Goal: Task Accomplishment & Management: Manage account settings

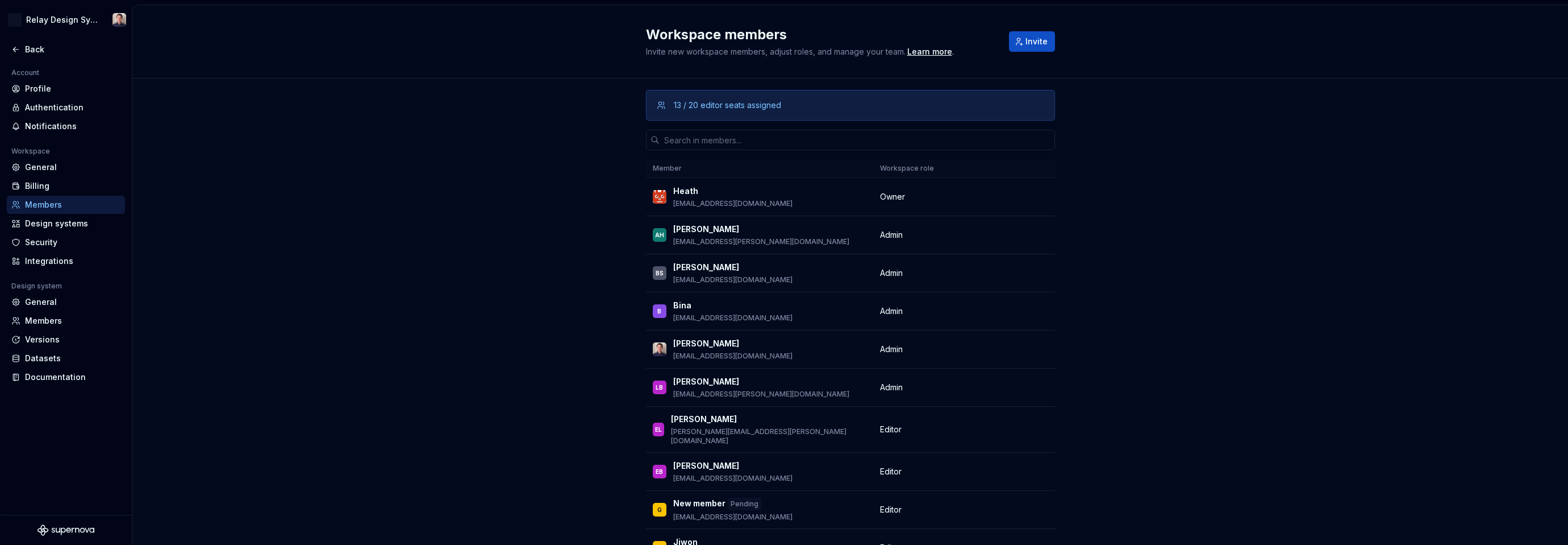
scroll to position [190, 0]
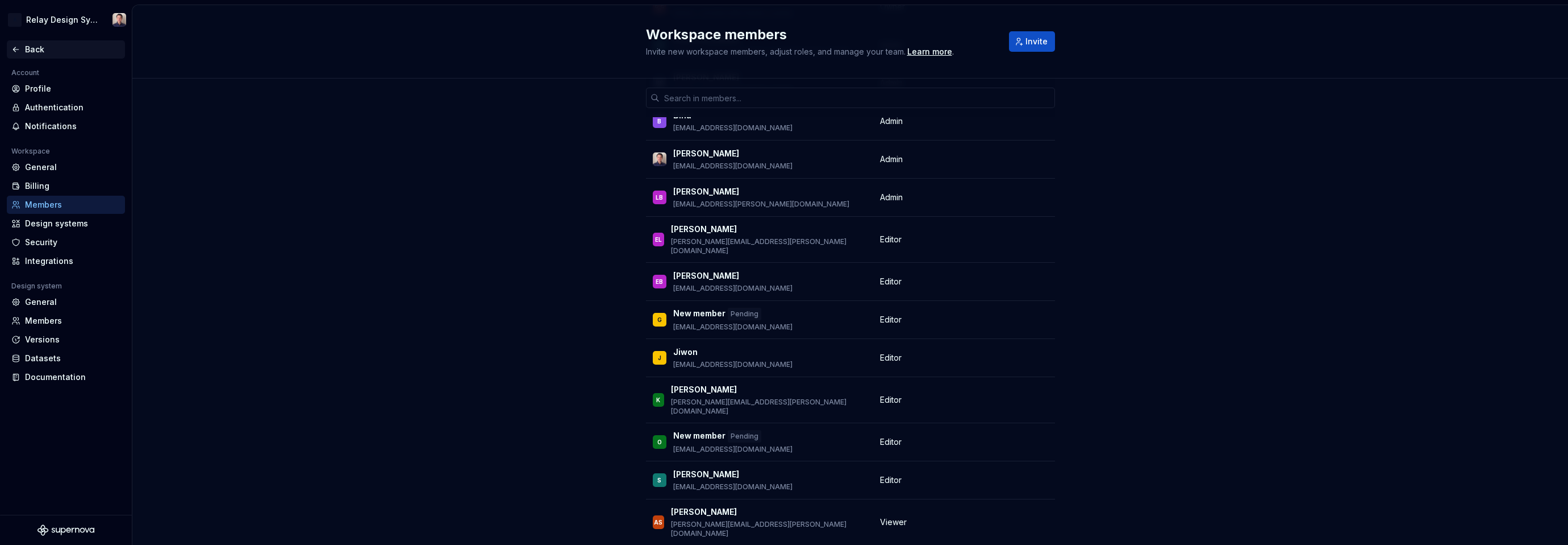
click at [13, 45] on icon at bounding box center [15, 49] width 9 height 9
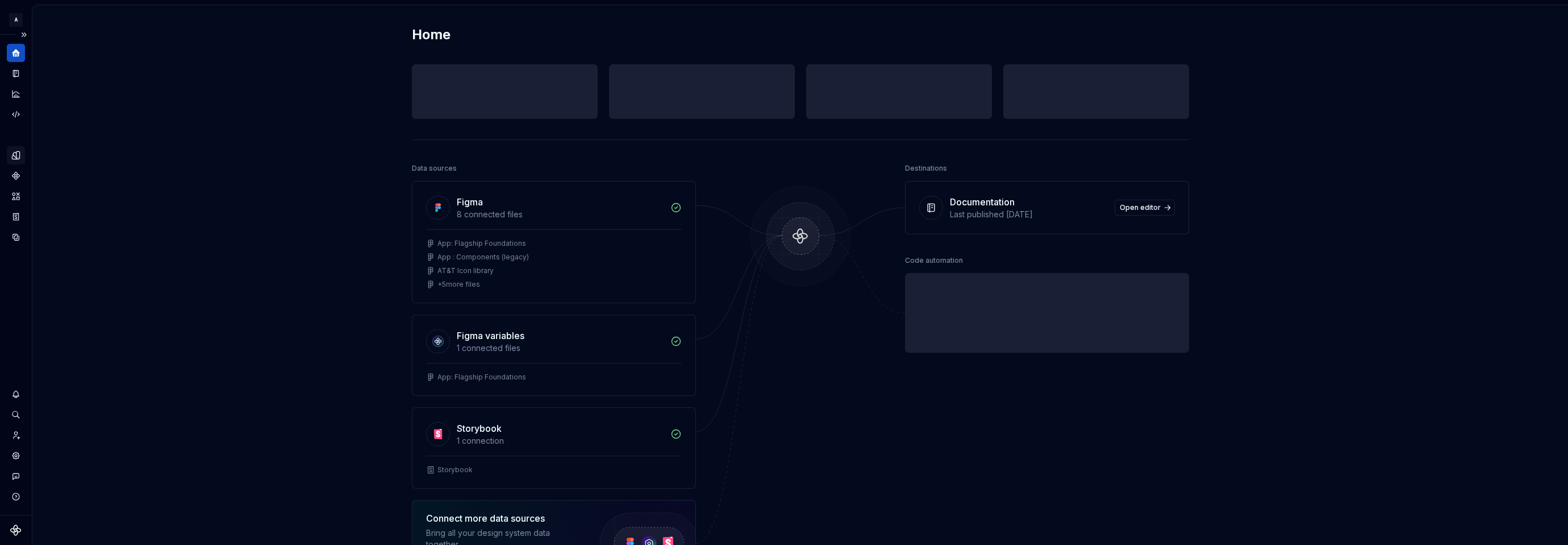
click at [14, 157] on icon "Design tokens" at bounding box center [16, 155] width 10 height 10
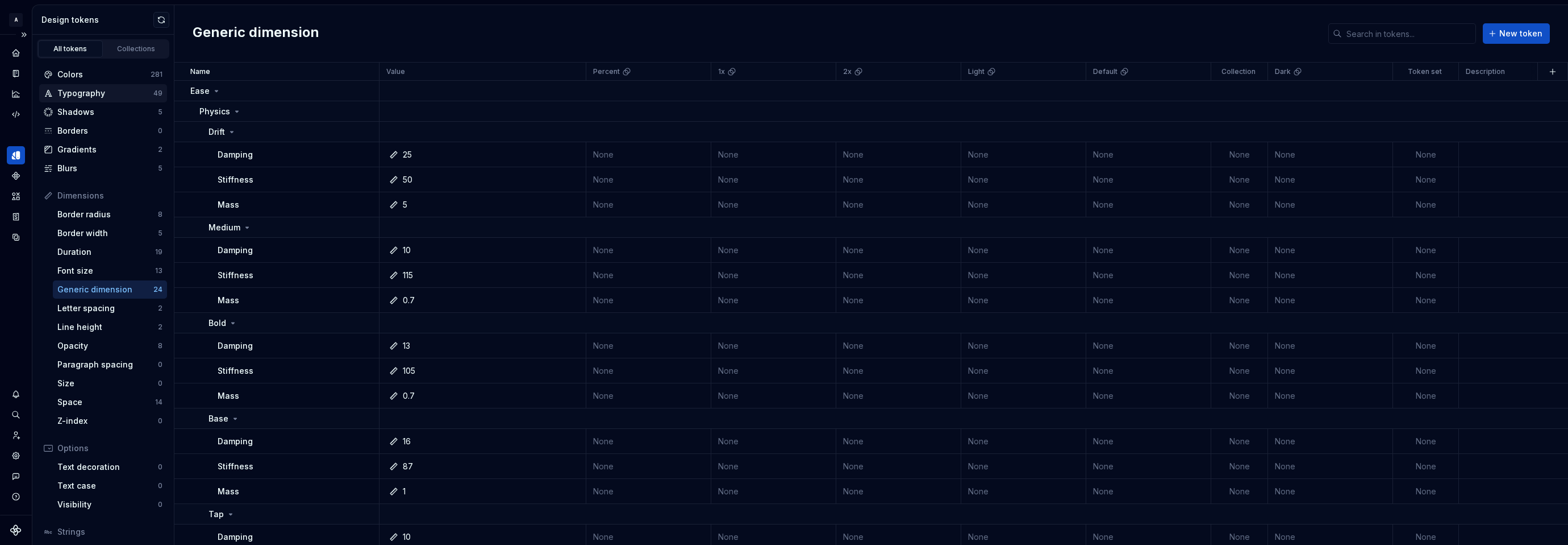
click at [101, 92] on div "Typography" at bounding box center [105, 92] width 96 height 11
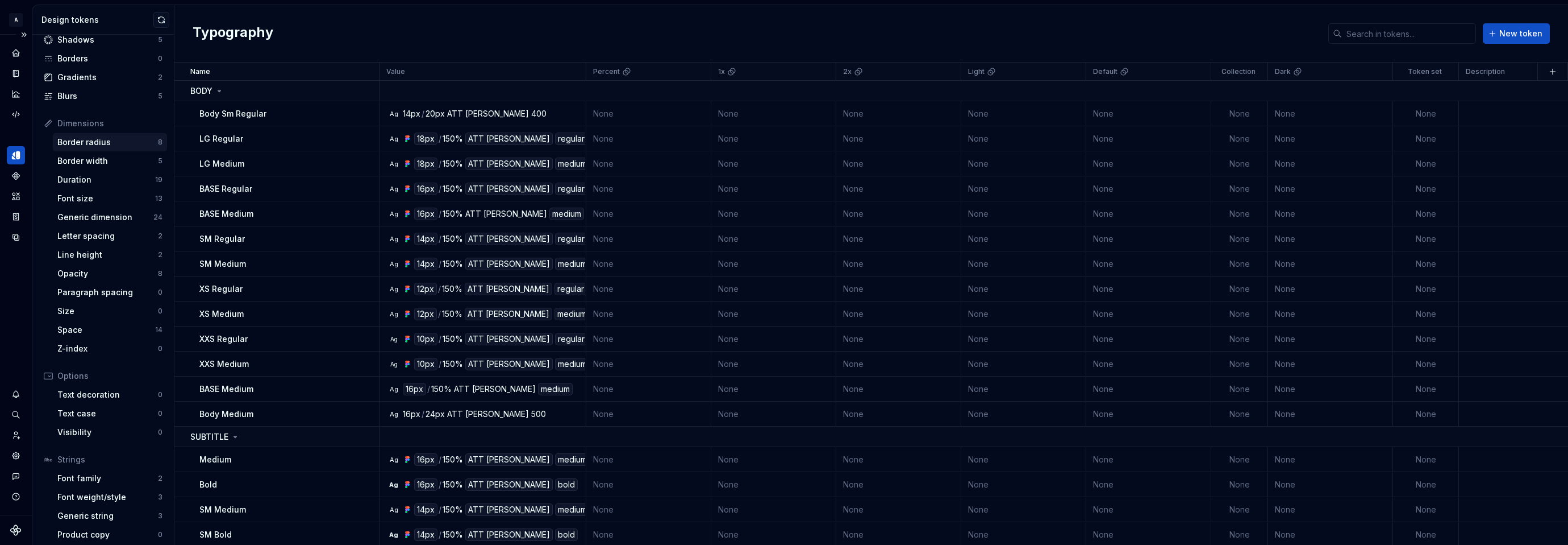
scroll to position [77, 0]
click at [133, 469] on div "Font family" at bounding box center [107, 472] width 100 height 11
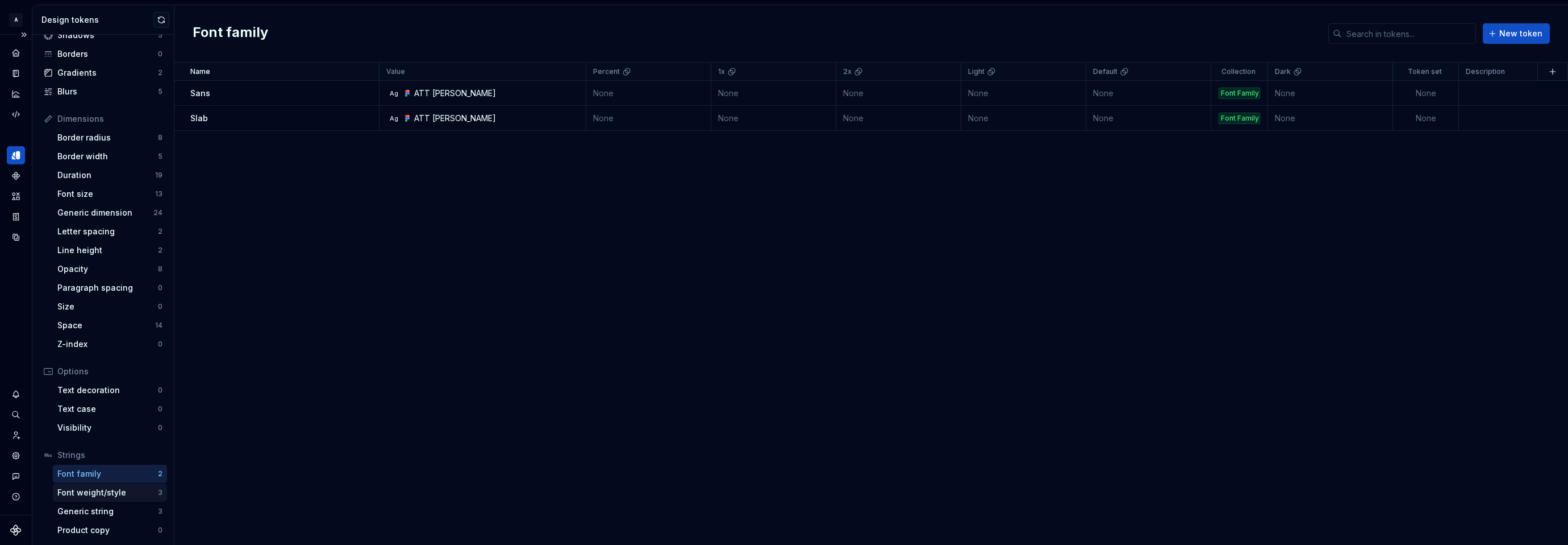
click at [118, 494] on div "Font weight/style" at bounding box center [107, 491] width 100 height 11
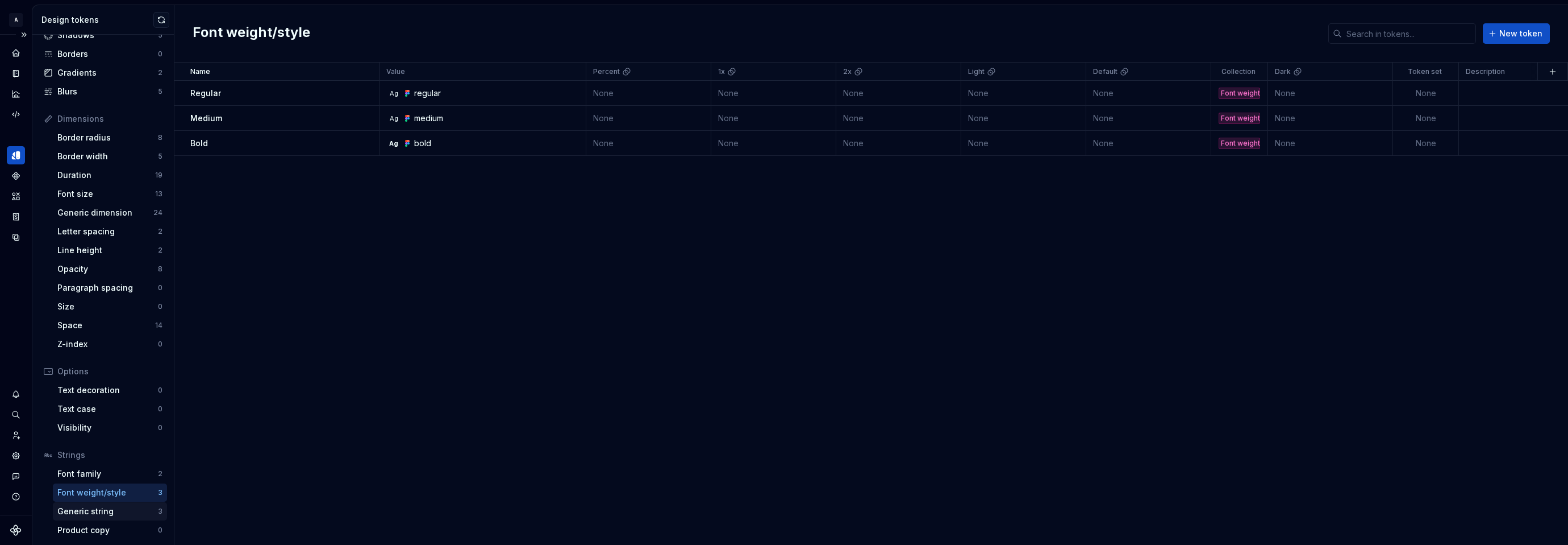
click at [105, 512] on div "Generic string" at bounding box center [107, 510] width 100 height 11
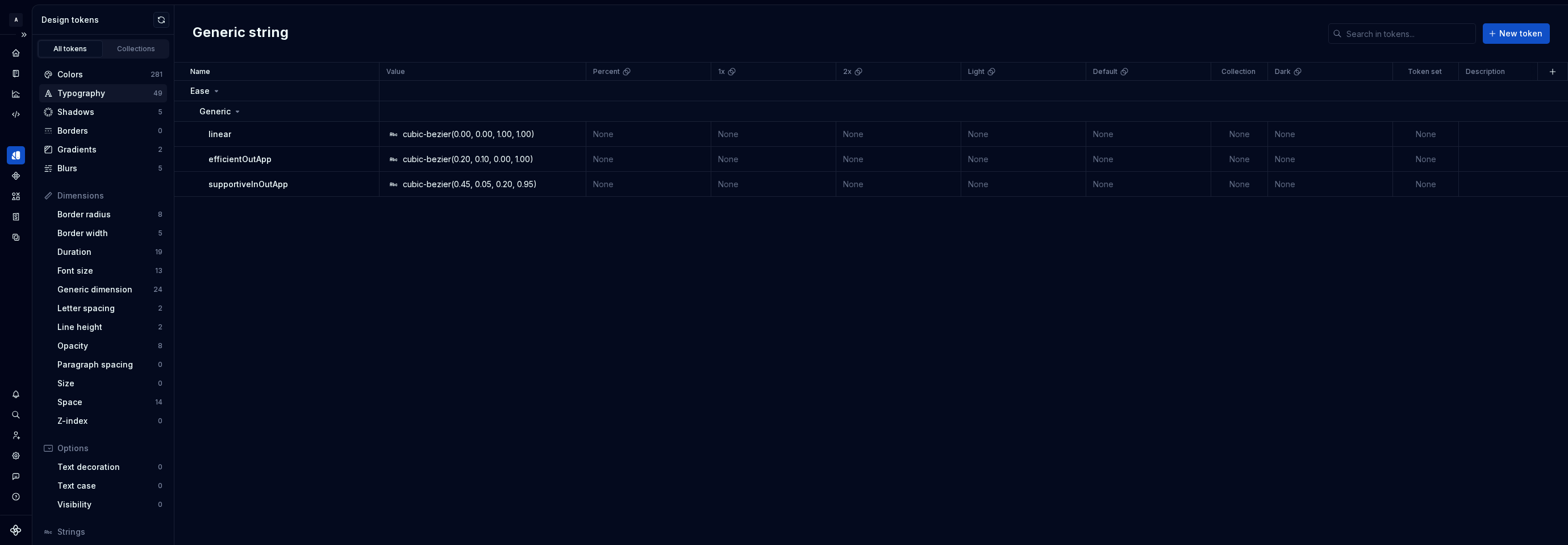
click at [88, 91] on div "Typography" at bounding box center [105, 92] width 96 height 11
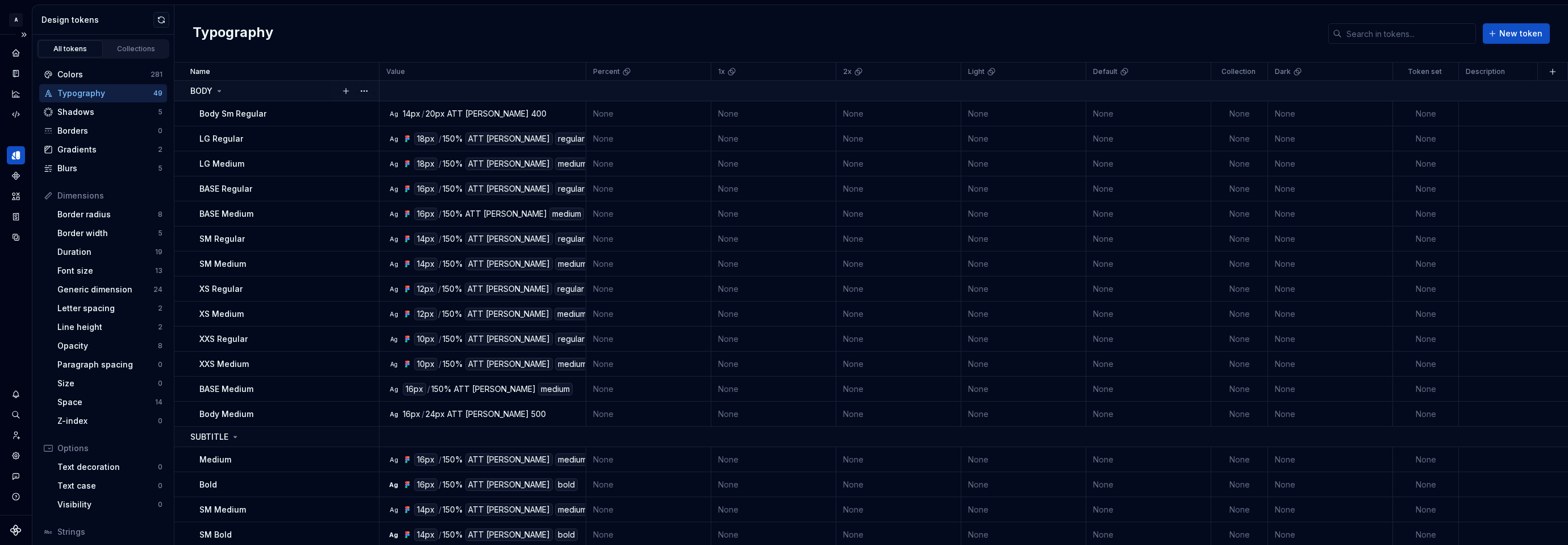
click at [222, 90] on icon at bounding box center [219, 91] width 9 height 9
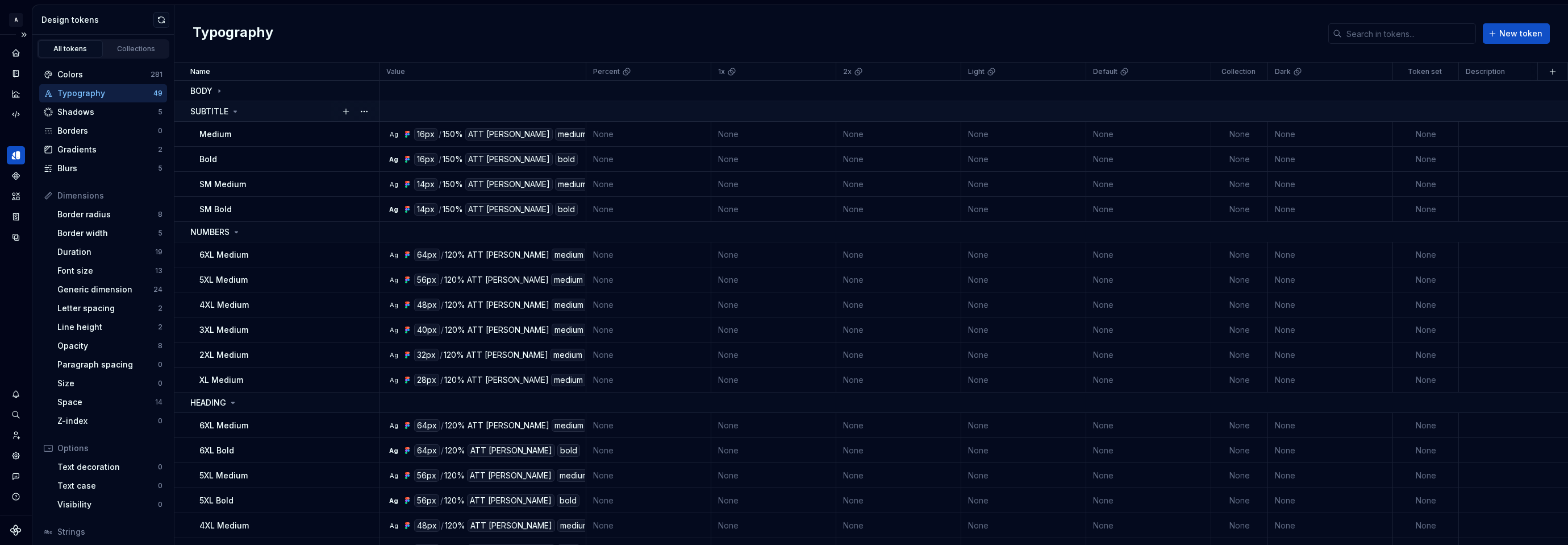
click at [234, 108] on icon at bounding box center [235, 110] width 9 height 9
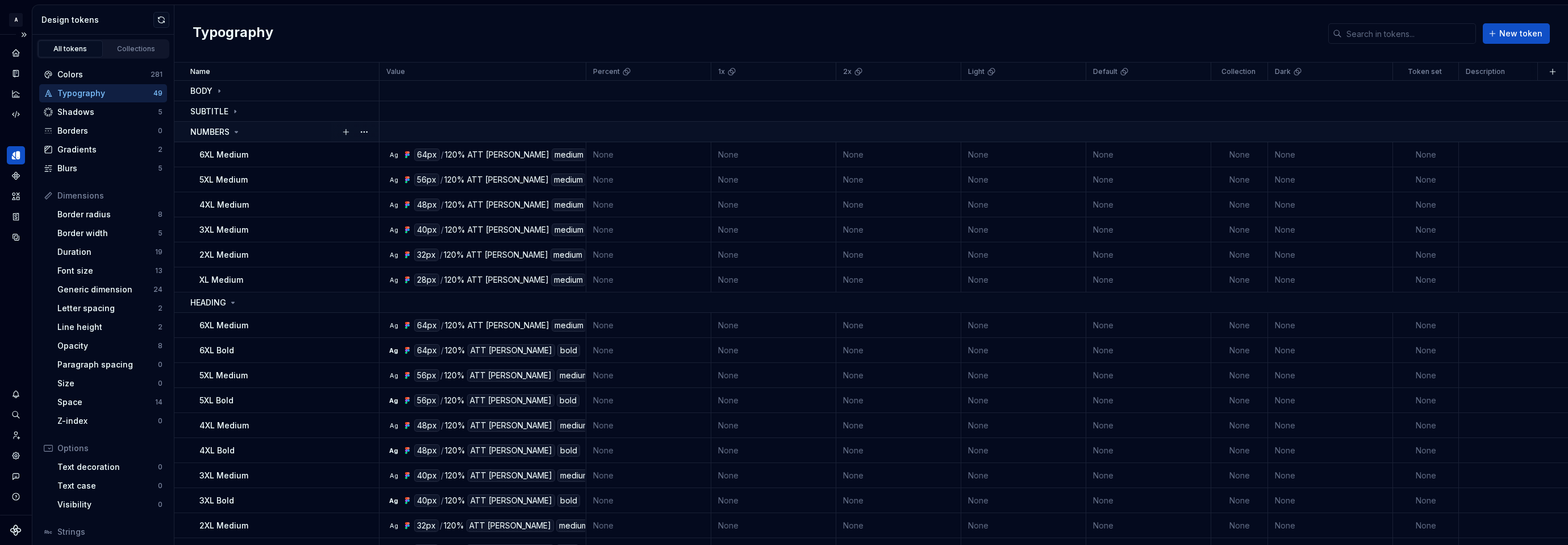
click at [236, 129] on icon at bounding box center [235, 131] width 9 height 9
click at [235, 149] on icon at bounding box center [233, 152] width 9 height 9
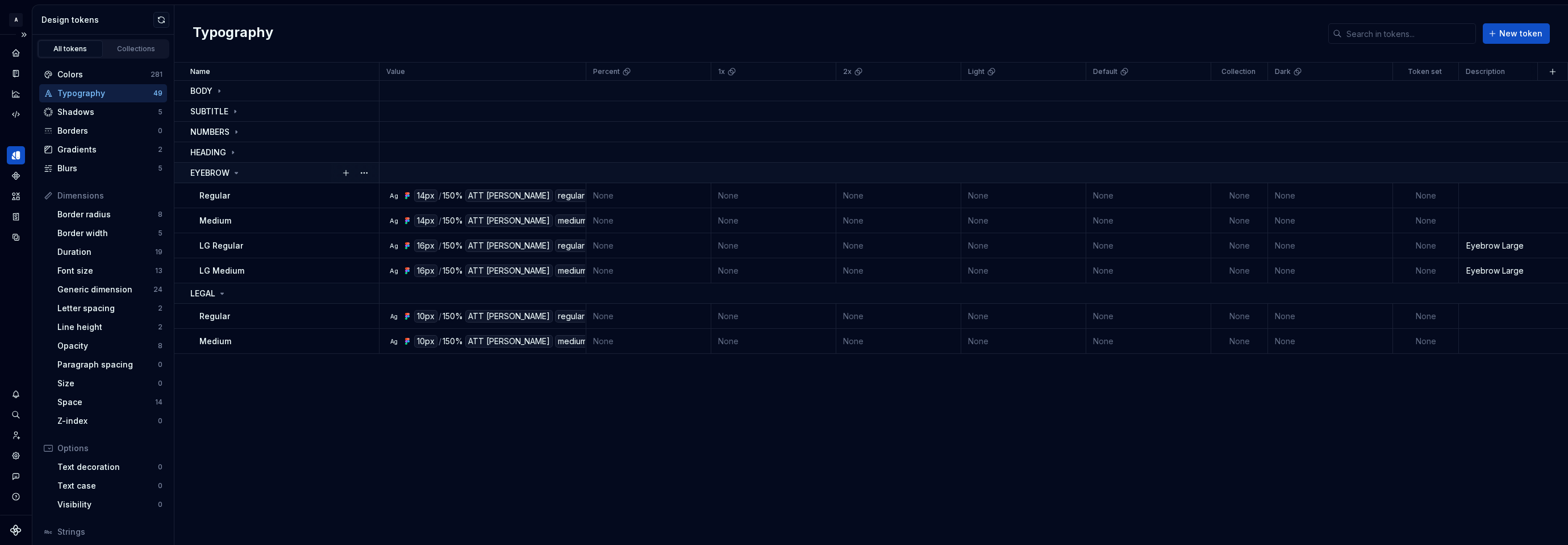
click at [235, 170] on icon at bounding box center [235, 172] width 9 height 9
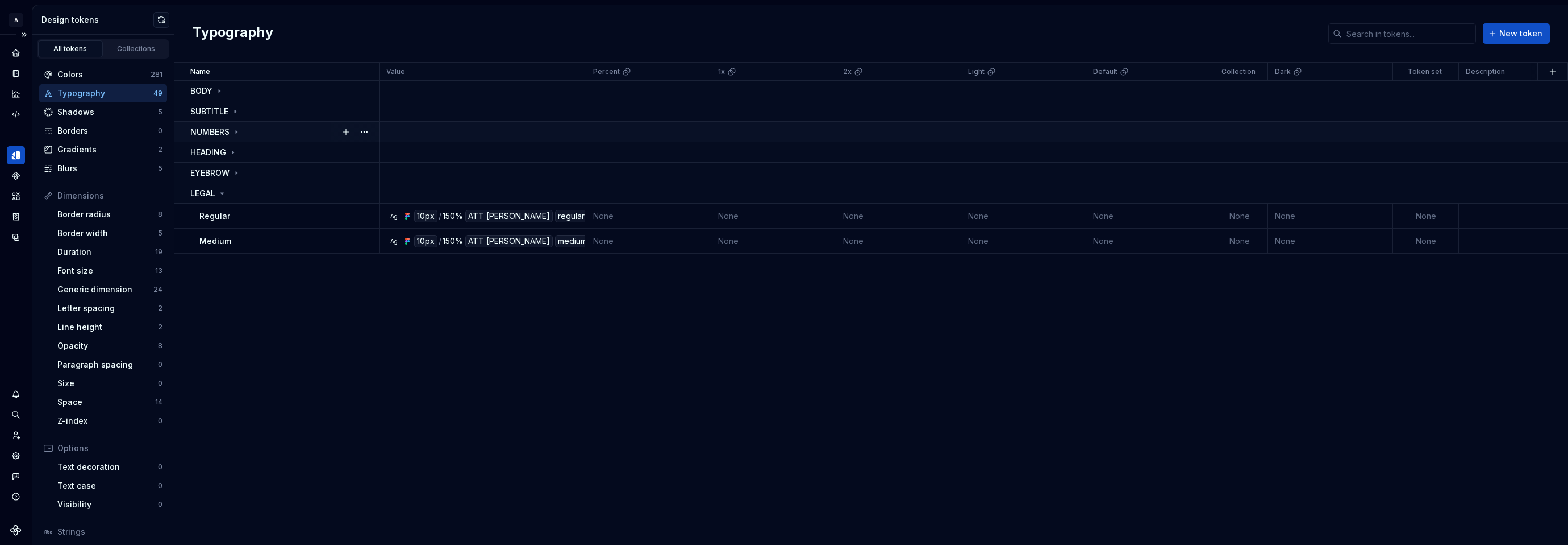
click at [235, 130] on icon at bounding box center [235, 131] width 9 height 9
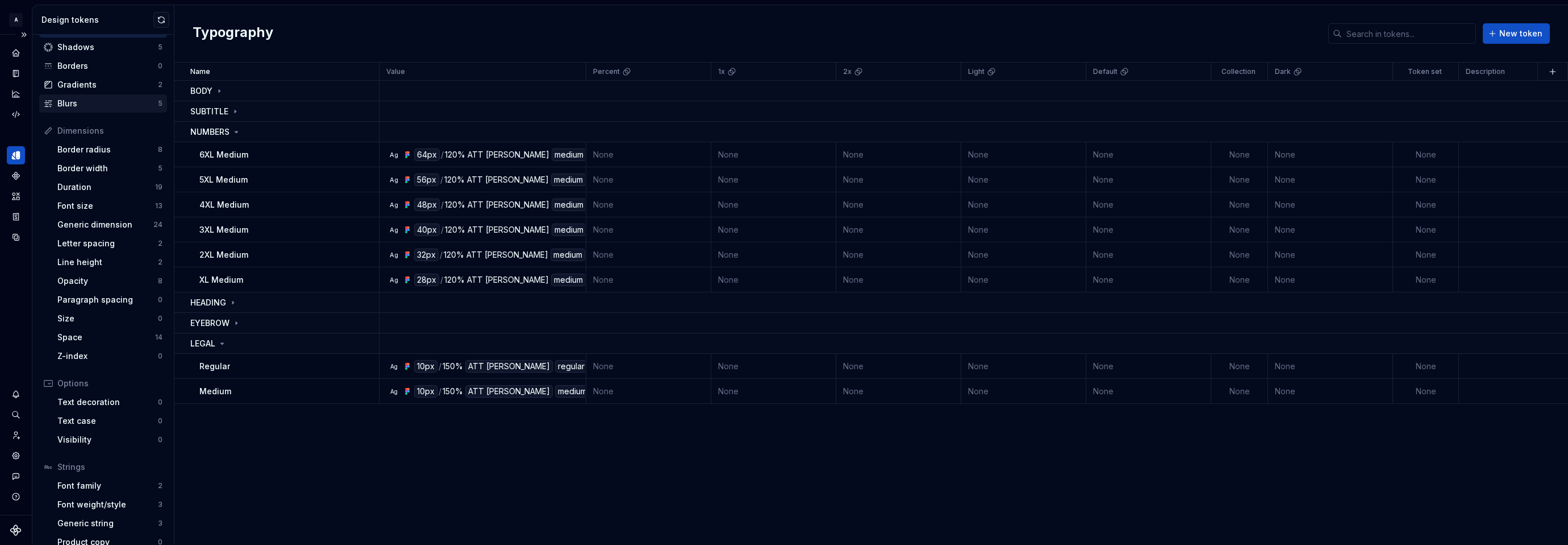
scroll to position [77, 0]
click at [13, 236] on icon "Data sources" at bounding box center [16, 237] width 7 height 7
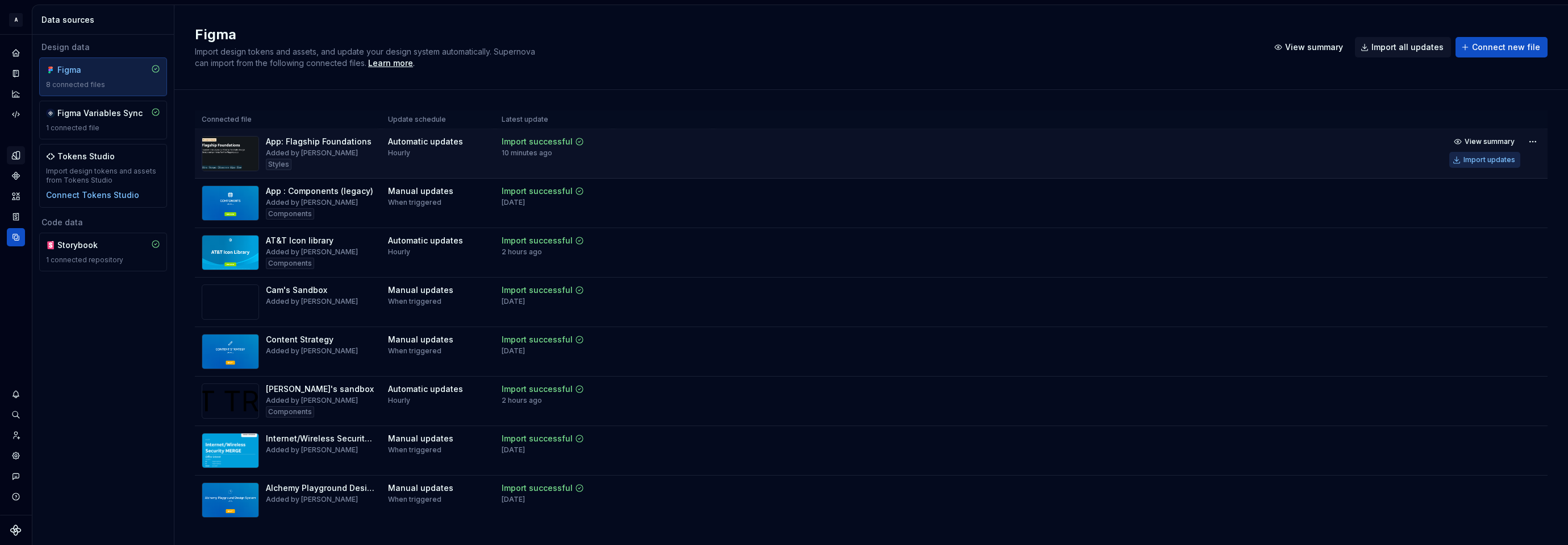
click at [1482, 160] on div "Import updates" at bounding box center [1490, 159] width 52 height 9
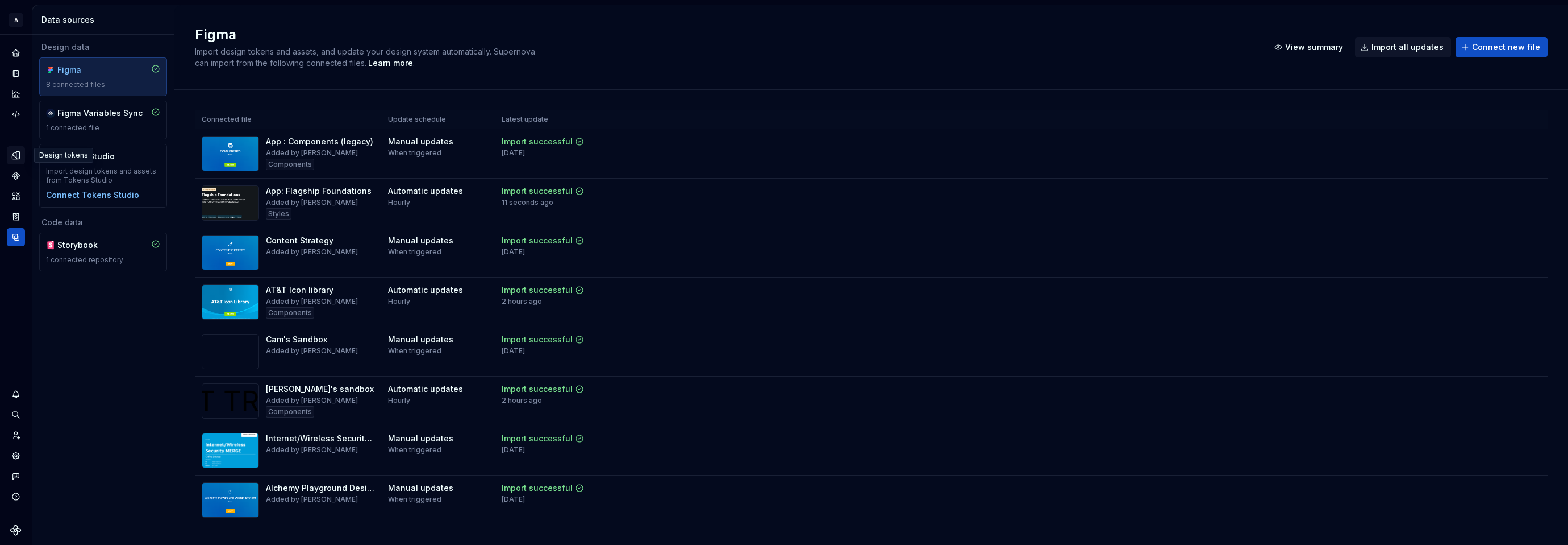
click at [17, 156] on icon "Design tokens" at bounding box center [18, 154] width 3 height 7
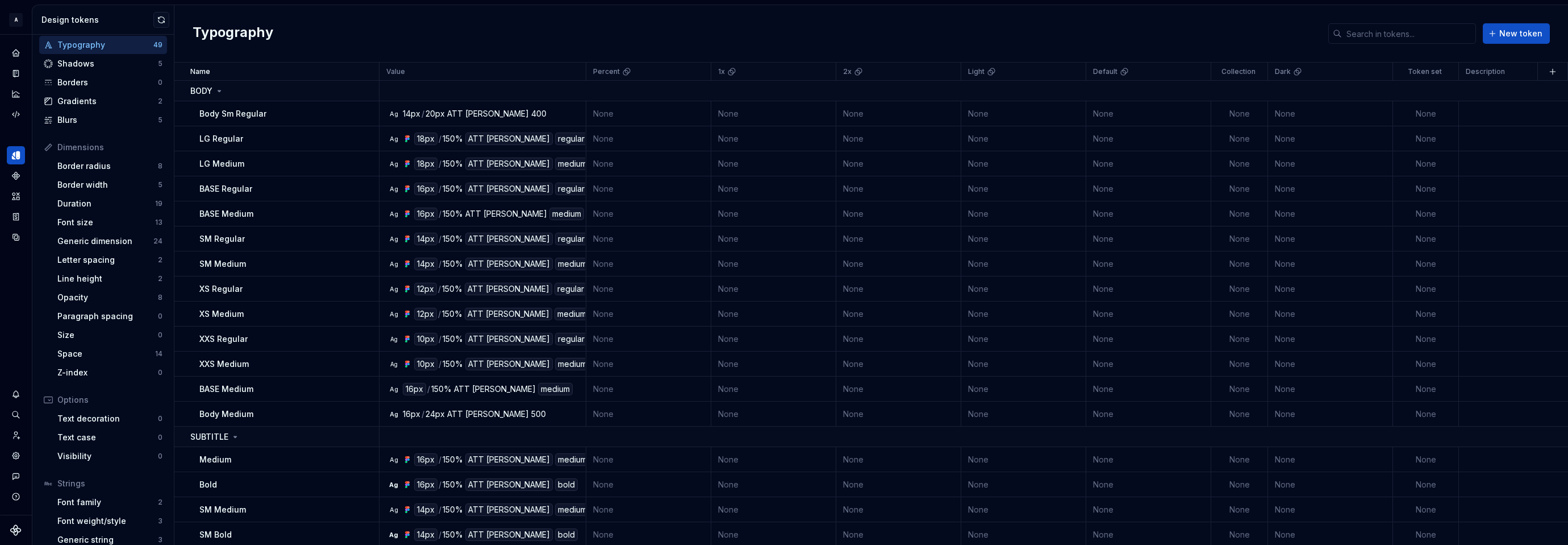
scroll to position [45, 0]
click at [103, 105] on div "Gradients" at bounding box center [107, 104] width 100 height 11
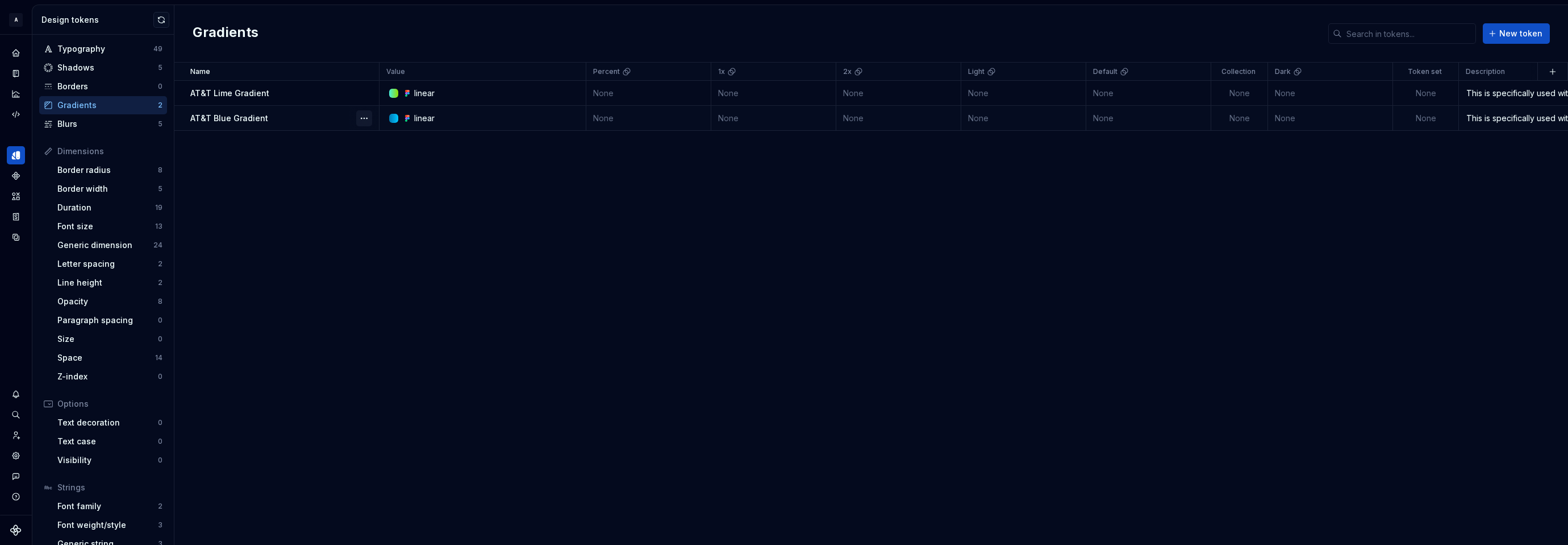
click at [362, 116] on button "button" at bounding box center [364, 118] width 16 height 16
click at [394, 137] on div "Open detail" at bounding box center [414, 139] width 74 height 11
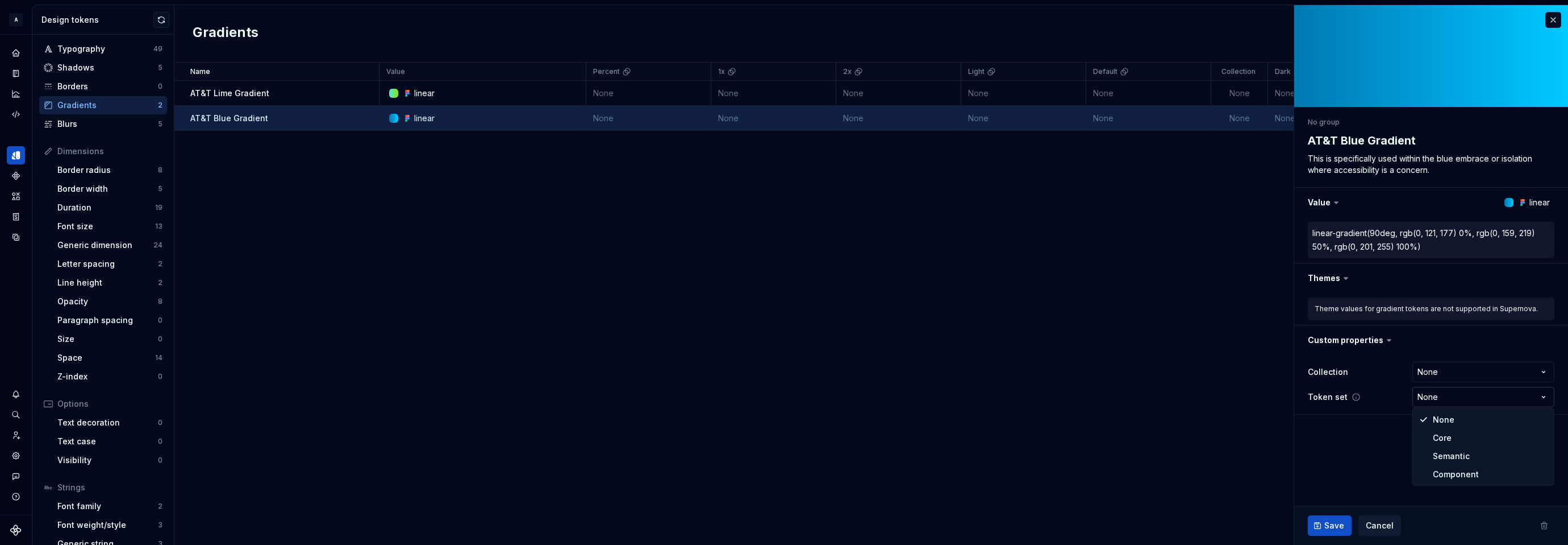
click at [1486, 396] on html "A Relay Design System Design system data Design tokens All tokens Collections C…" at bounding box center [784, 272] width 1568 height 545
type textarea "*"
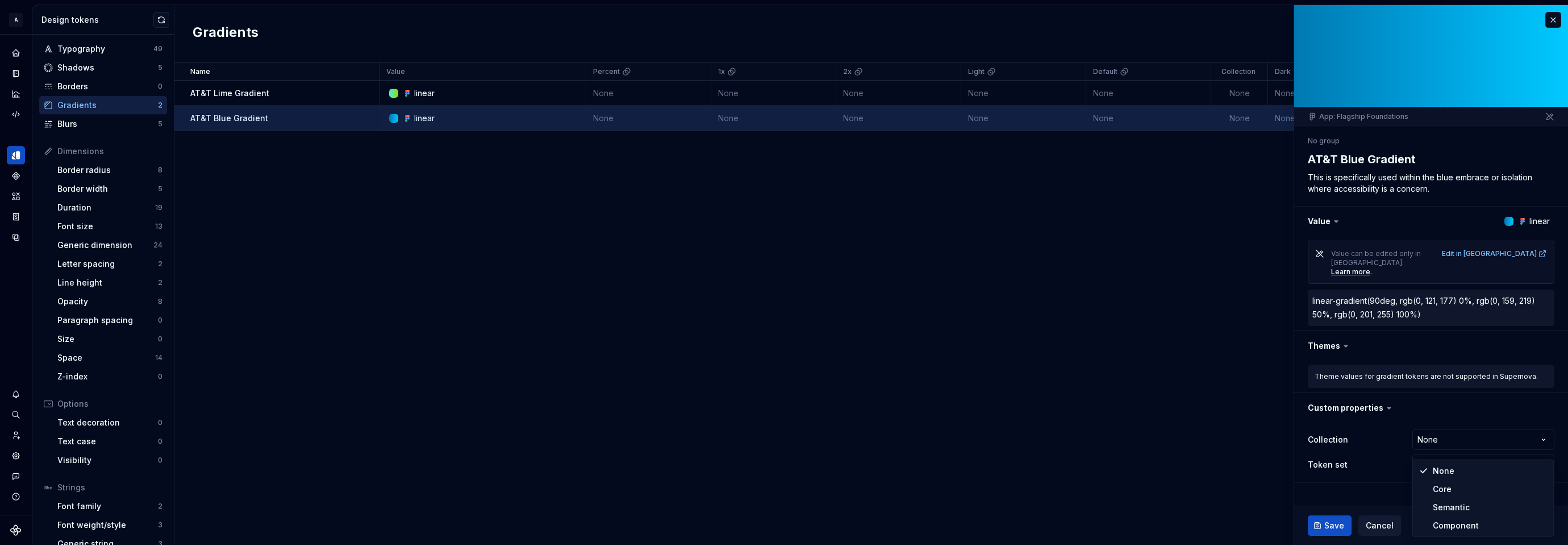
select select "**********"
click at [1328, 523] on span "Save" at bounding box center [1334, 524] width 20 height 11
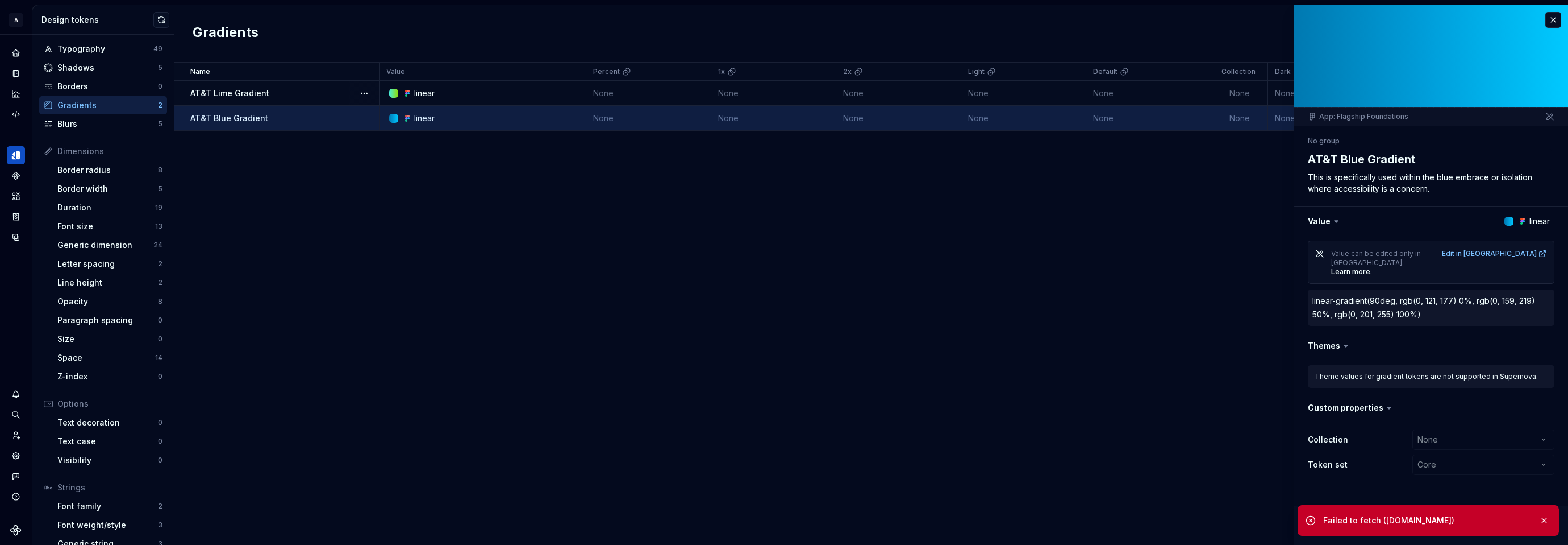
click at [297, 91] on div "AT&T Lime Gradient" at bounding box center [284, 92] width 188 height 11
type textarea "*"
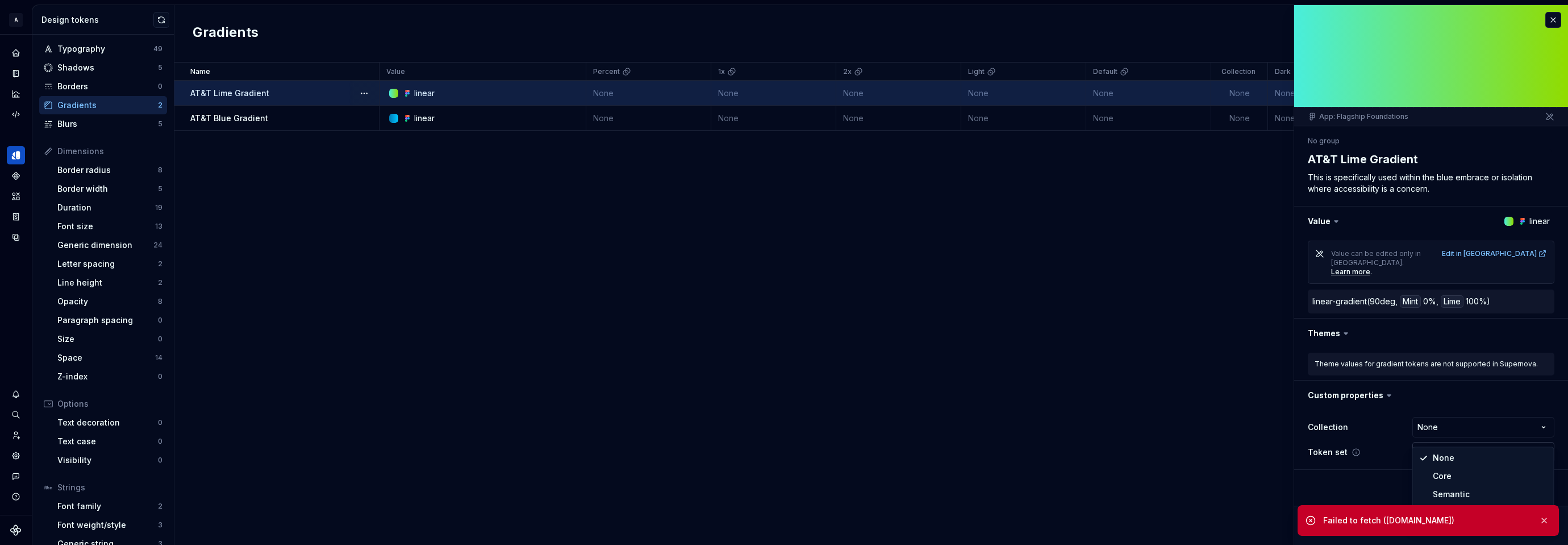
click at [1451, 430] on html "A Relay Design System Design system data Design tokens All tokens Collections C…" at bounding box center [784, 272] width 1568 height 545
select select "**********"
click at [1545, 520] on button "button" at bounding box center [1543, 520] width 15 height 16
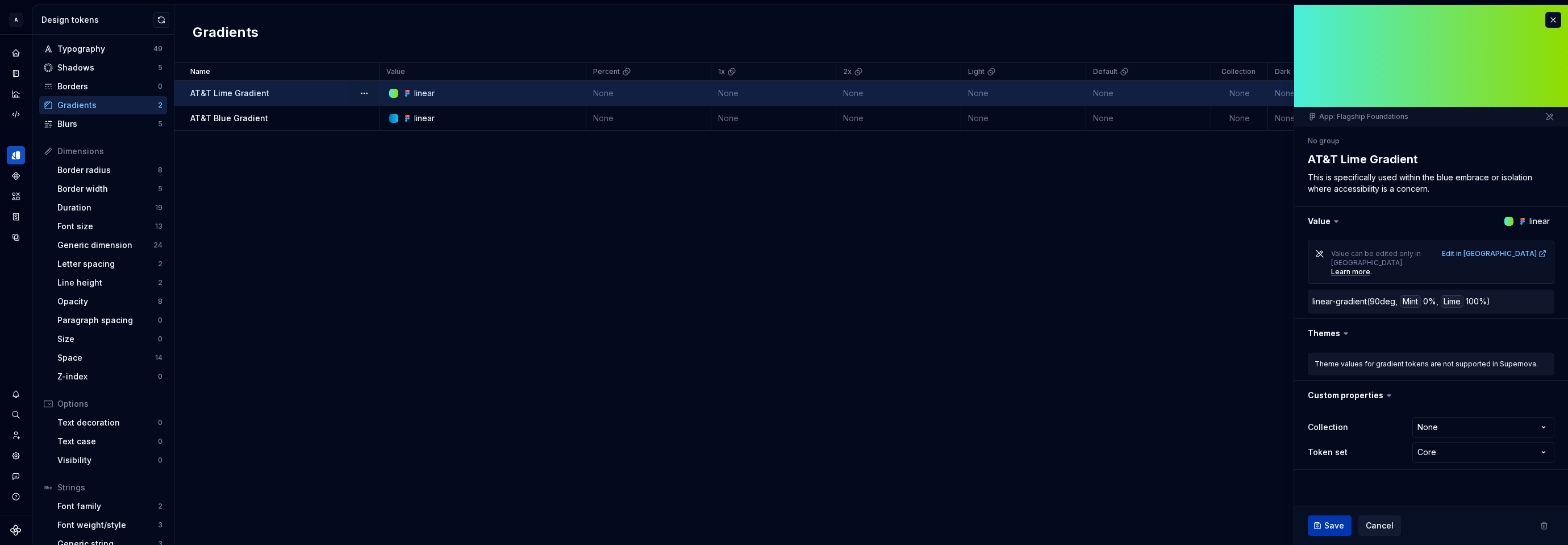
click at [1325, 527] on span "Save" at bounding box center [1334, 524] width 20 height 11
type textarea "*"
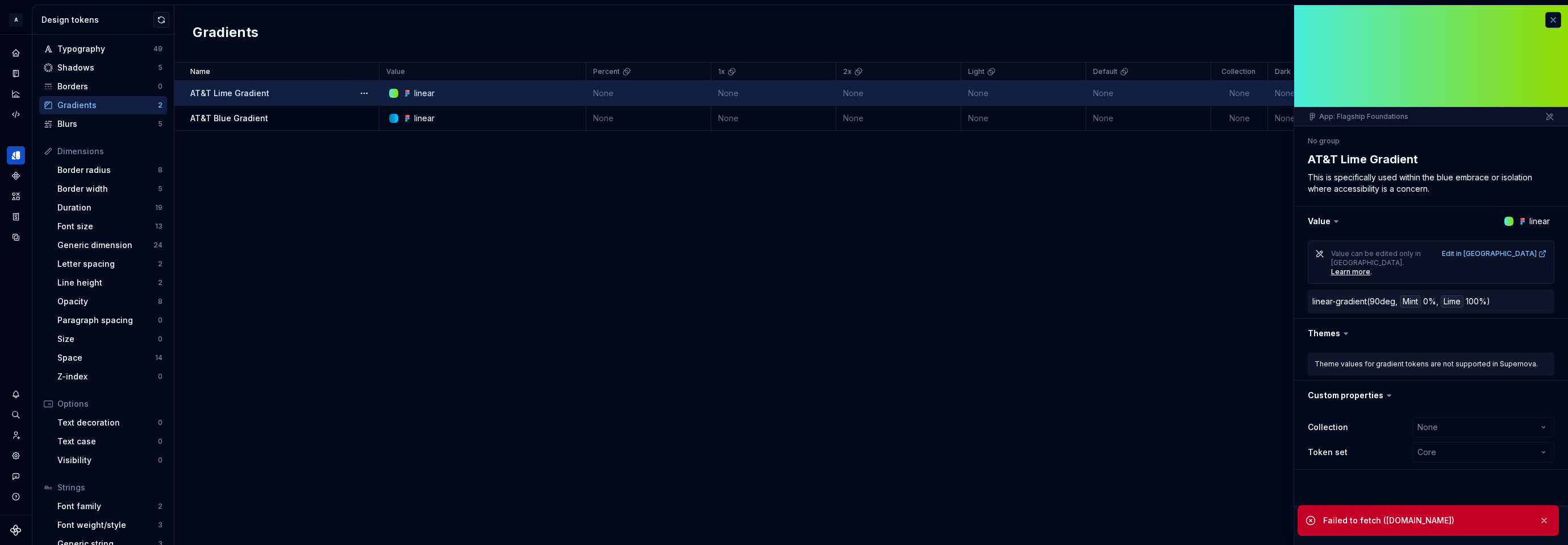
click at [1552, 21] on button "button" at bounding box center [1553, 20] width 16 height 16
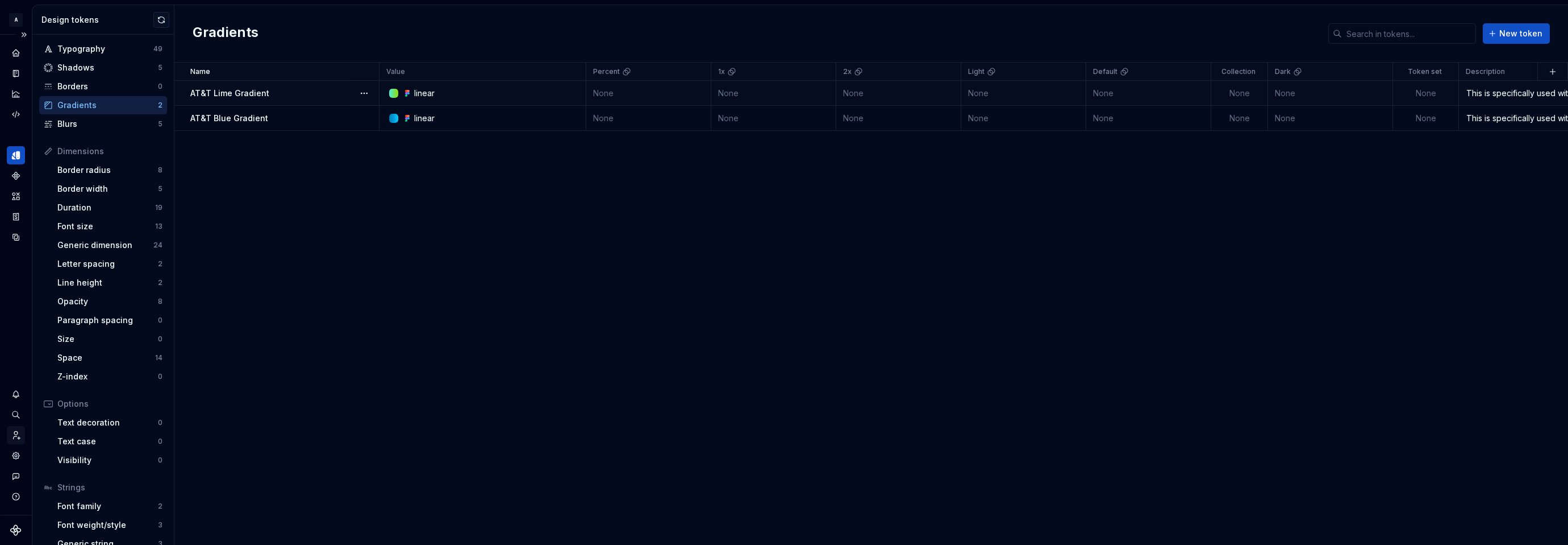
click at [17, 435] on icon "Invite team" at bounding box center [17, 435] width 7 height 8
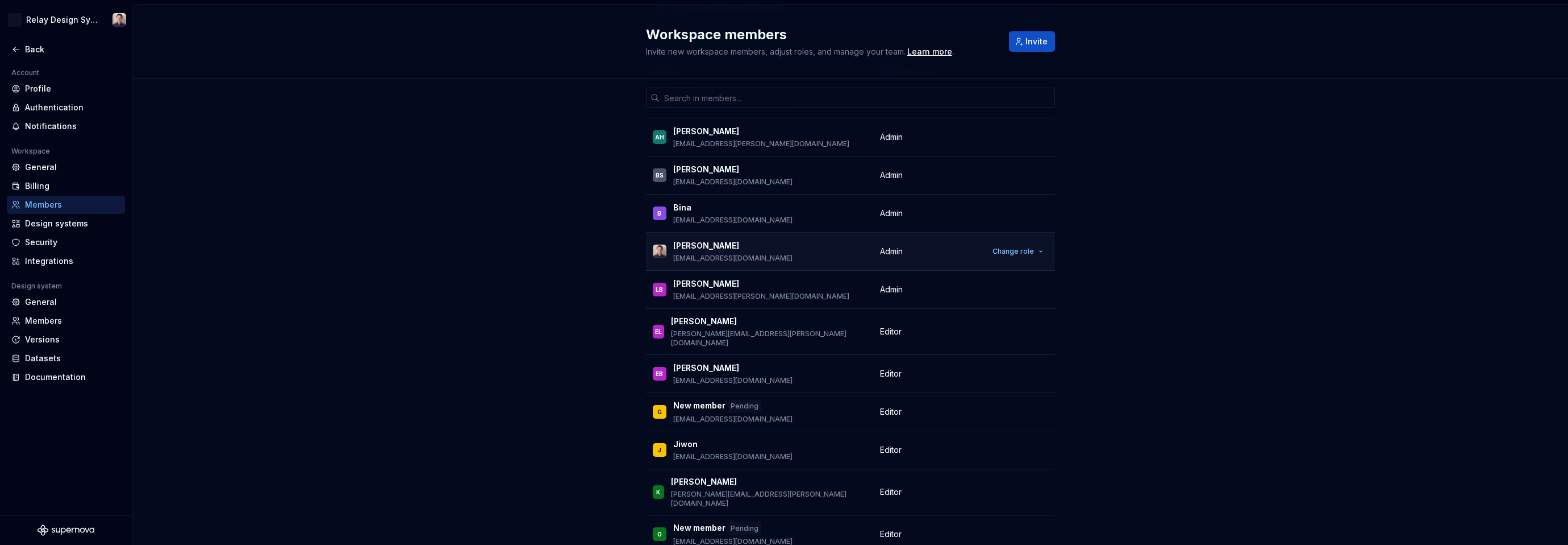
scroll to position [100, 0]
